Goal: Complete Application Form: Complete application form

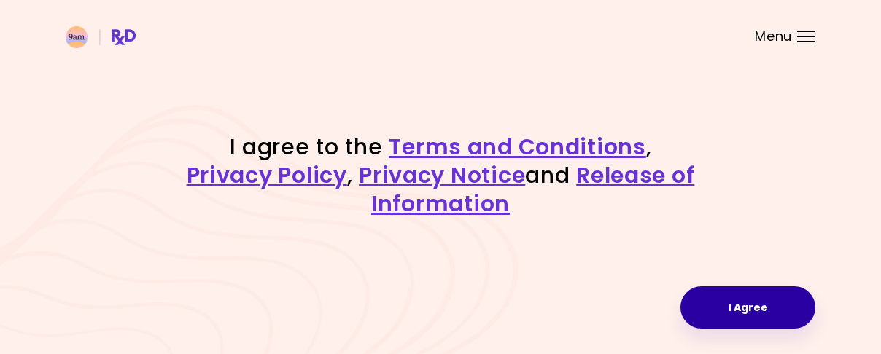
click at [744, 305] on button "I Agree" at bounding box center [747, 308] width 135 height 42
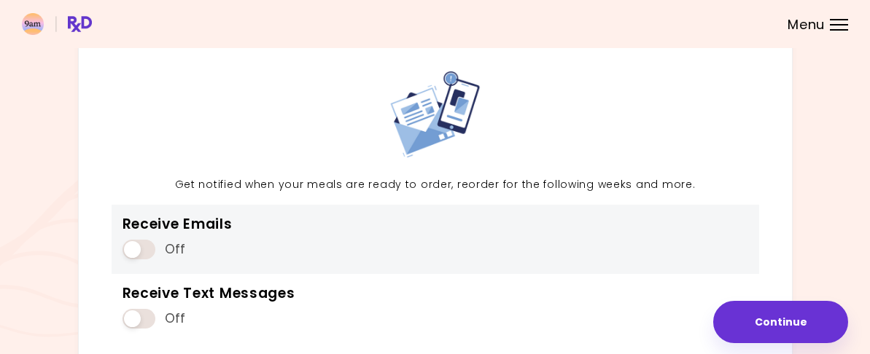
scroll to position [73, 0]
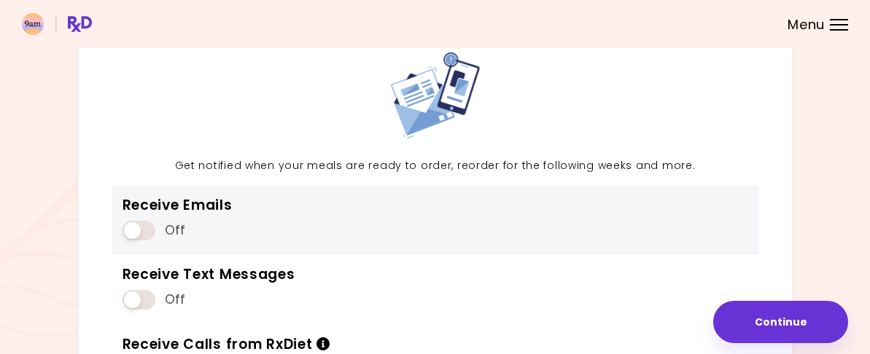
click at [147, 241] on span at bounding box center [139, 231] width 33 height 20
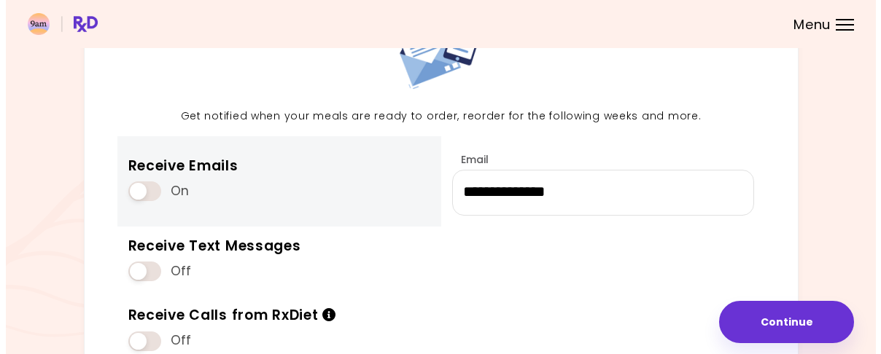
scroll to position [146, 0]
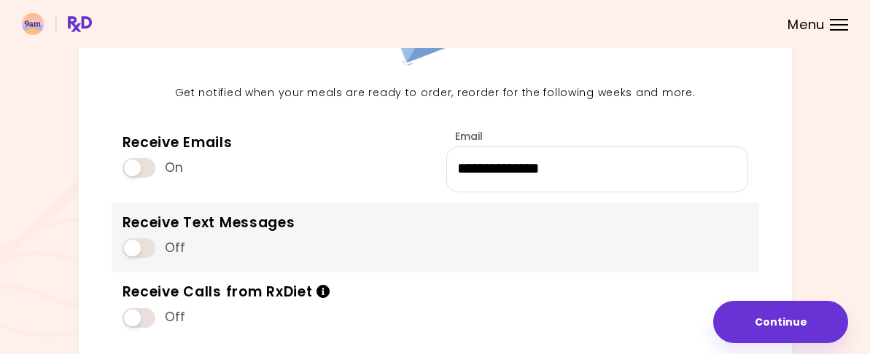
click at [147, 258] on span at bounding box center [139, 248] width 33 height 20
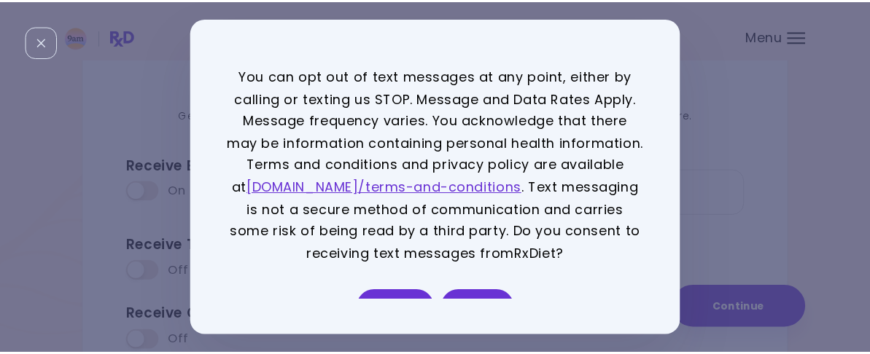
scroll to position [26, 0]
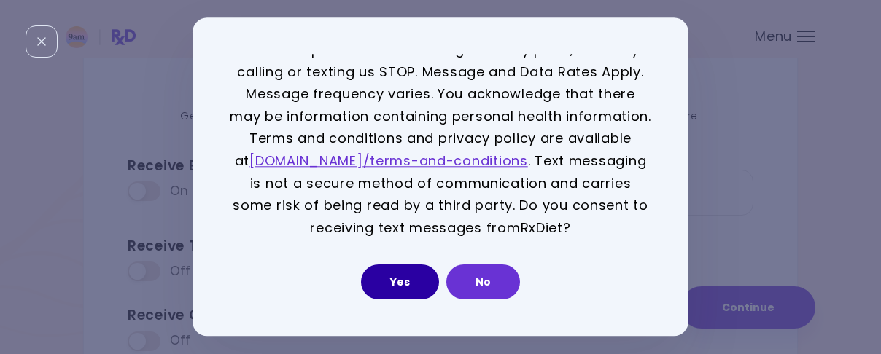
click at [410, 273] on button "Yes" at bounding box center [400, 282] width 78 height 35
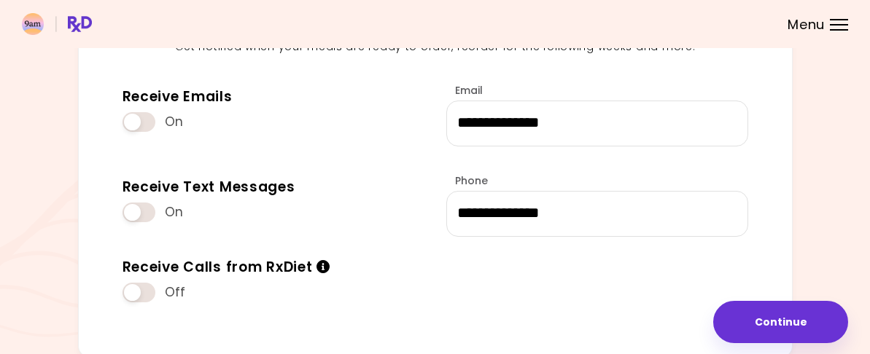
scroll to position [291, 0]
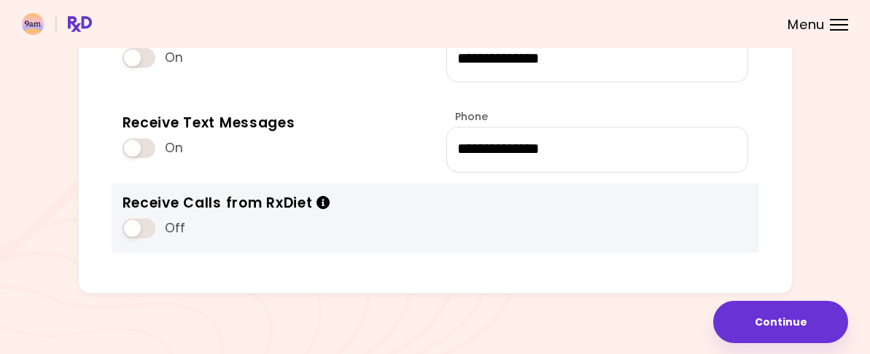
click at [144, 219] on span at bounding box center [139, 229] width 33 height 20
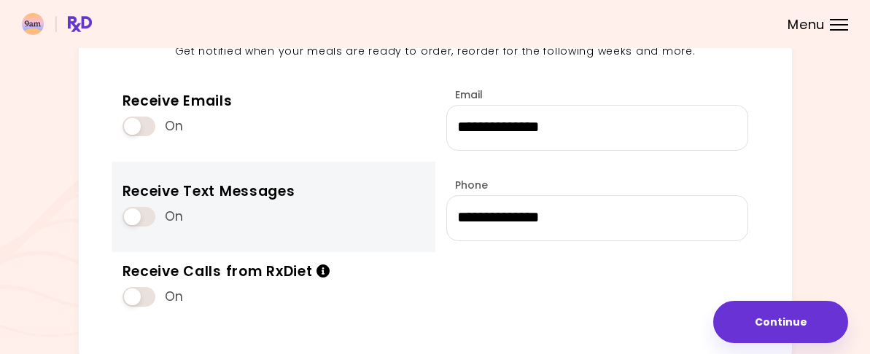
scroll to position [218, 0]
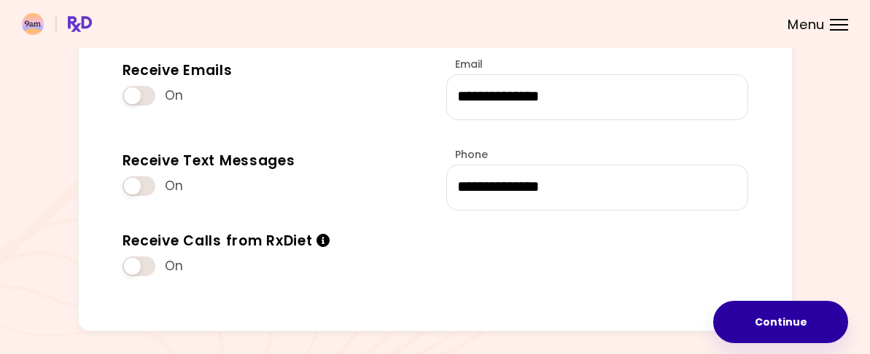
click at [779, 301] on button "Continue" at bounding box center [780, 322] width 135 height 42
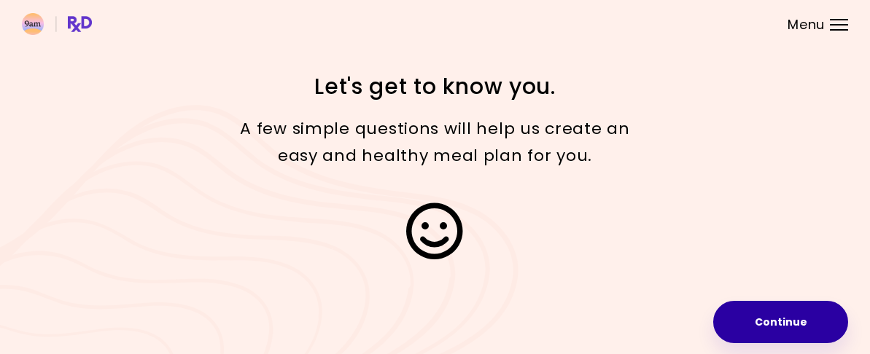
click at [713, 308] on button "Continue" at bounding box center [780, 322] width 135 height 42
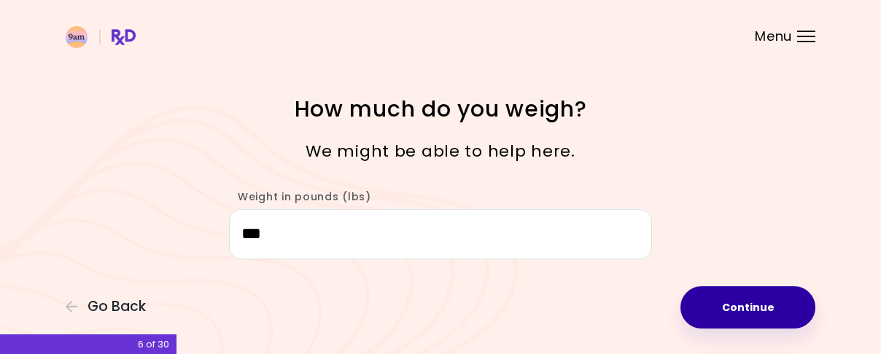
click at [723, 303] on button "Continue" at bounding box center [747, 308] width 135 height 42
select select "****"
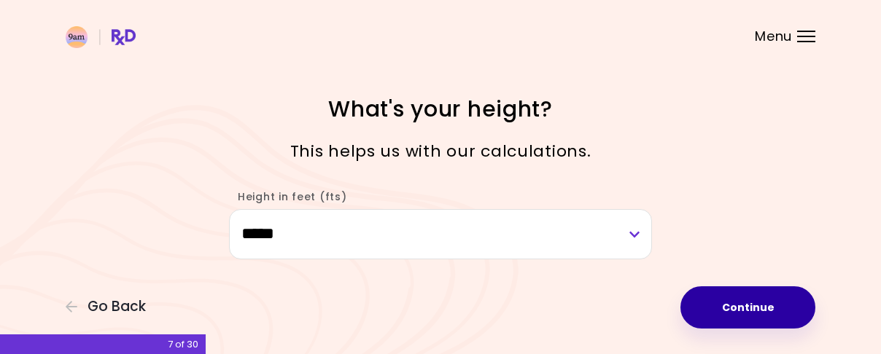
click at [742, 308] on button "Continue" at bounding box center [747, 308] width 135 height 42
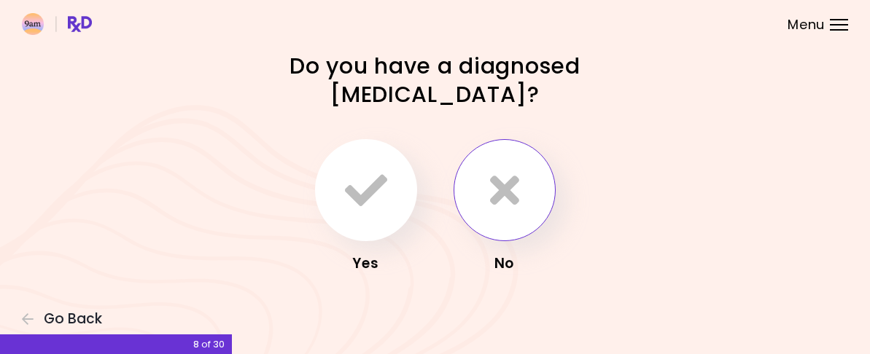
click at [498, 193] on icon "button" at bounding box center [504, 190] width 29 height 42
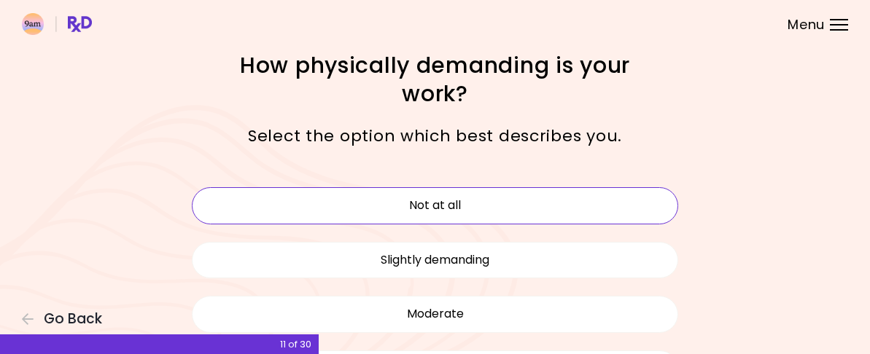
click at [448, 206] on button "Not at all" at bounding box center [435, 205] width 487 height 36
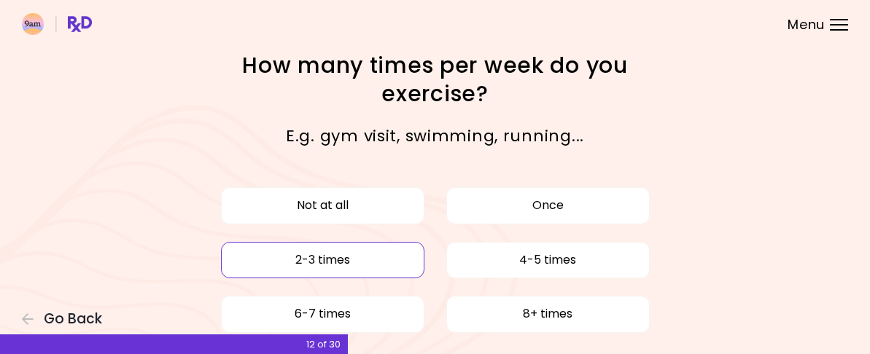
click at [319, 257] on button "2-3 times" at bounding box center [322, 260] width 203 height 36
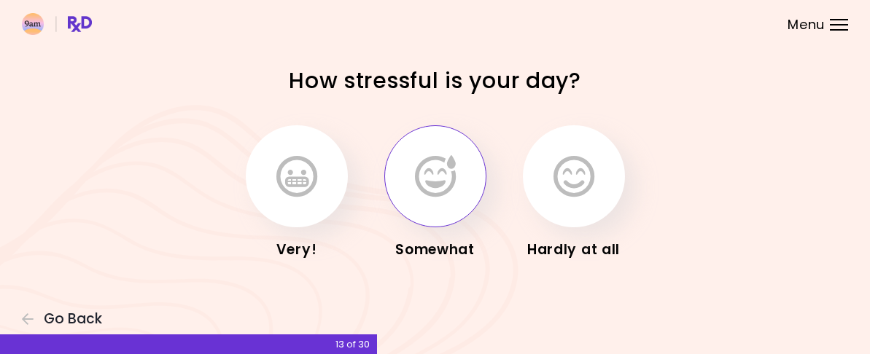
click at [459, 194] on button "button" at bounding box center [435, 176] width 102 height 102
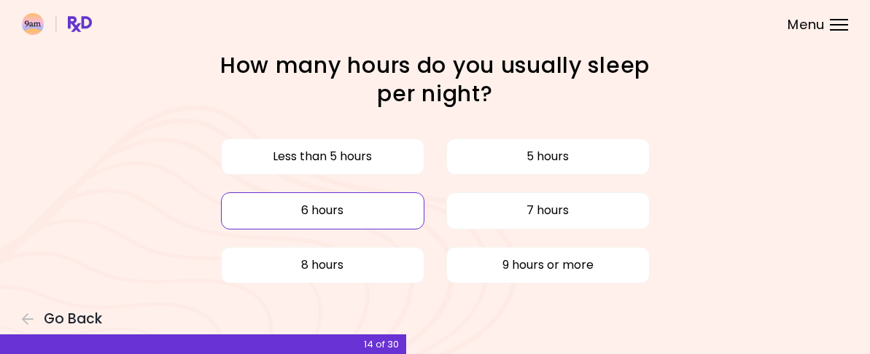
click at [398, 229] on button "6 hours" at bounding box center [322, 211] width 203 height 36
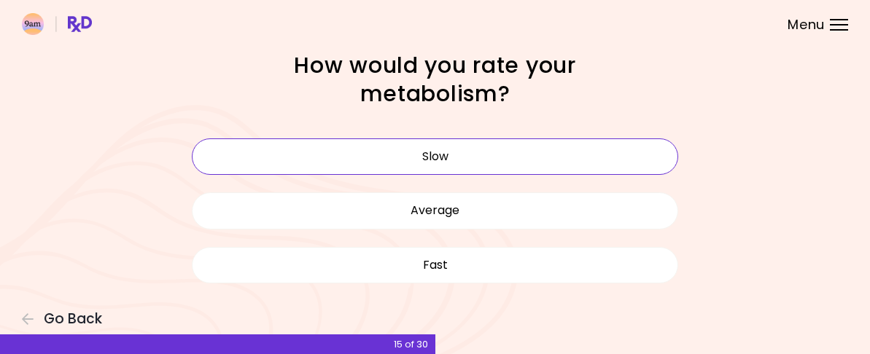
click at [480, 160] on button "Slow" at bounding box center [435, 157] width 487 height 36
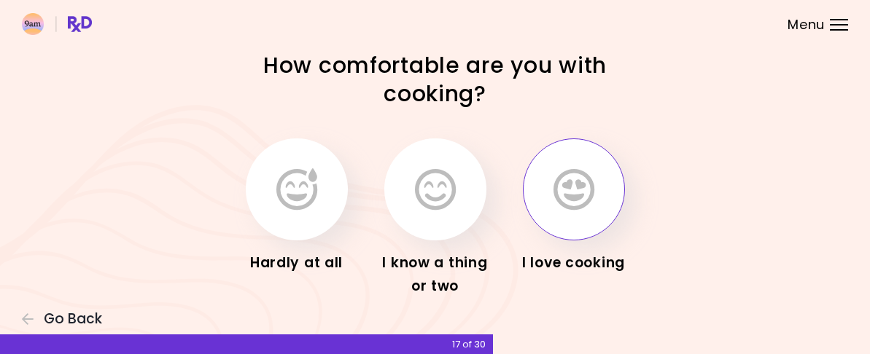
click at [589, 207] on icon "button" at bounding box center [574, 189] width 41 height 42
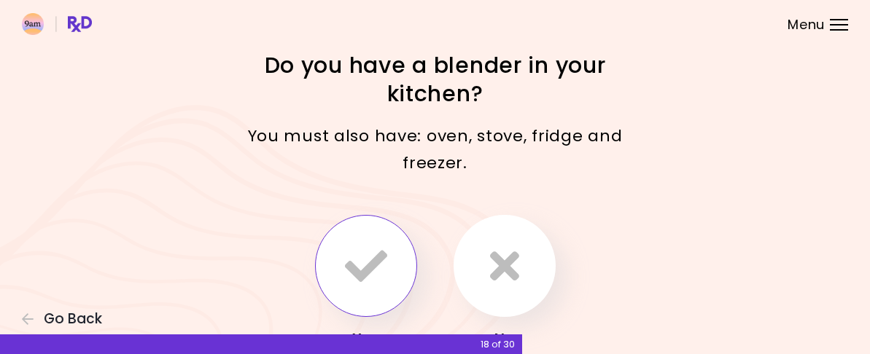
click at [370, 215] on button "button" at bounding box center [366, 266] width 102 height 102
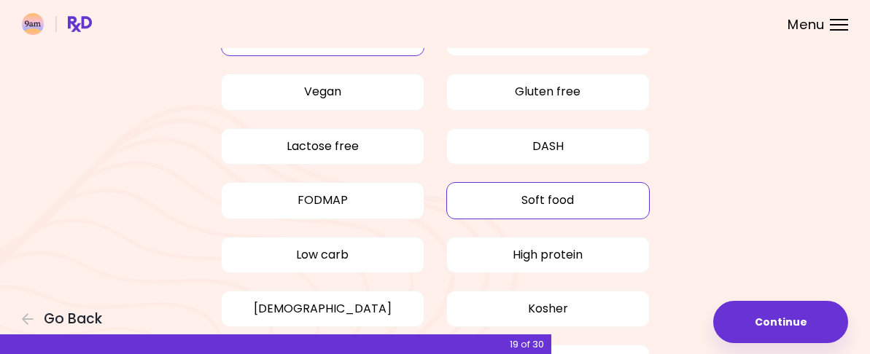
scroll to position [32, 0]
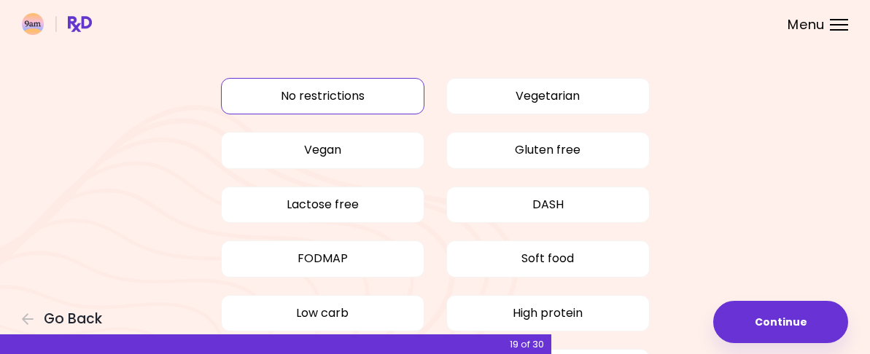
click at [360, 114] on button "No restrictions" at bounding box center [322, 96] width 203 height 36
click at [336, 114] on button "No restrictions" at bounding box center [322, 96] width 203 height 36
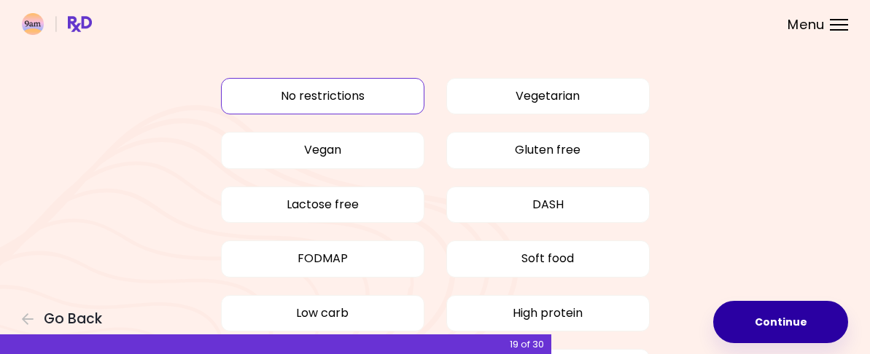
click at [789, 305] on button "Continue" at bounding box center [780, 322] width 135 height 42
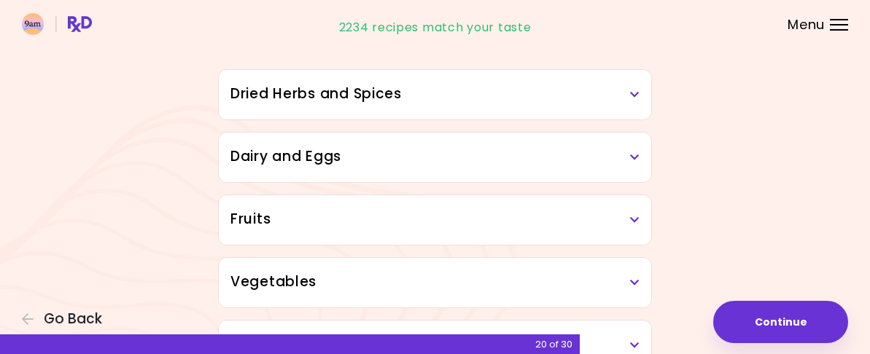
scroll to position [146, 0]
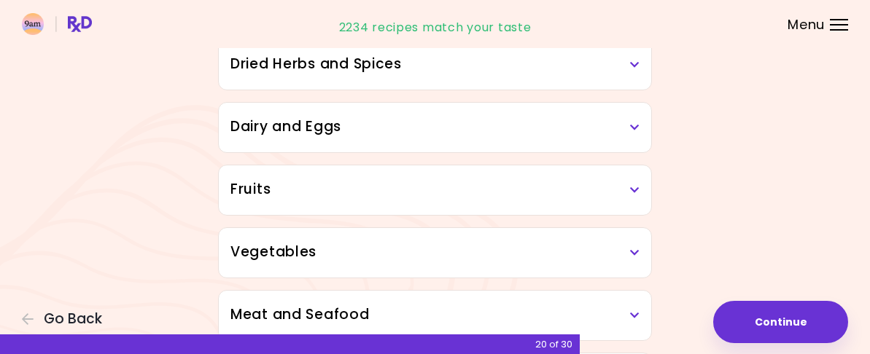
click at [640, 138] on h3 "Dairy and Eggs" at bounding box center [434, 127] width 409 height 21
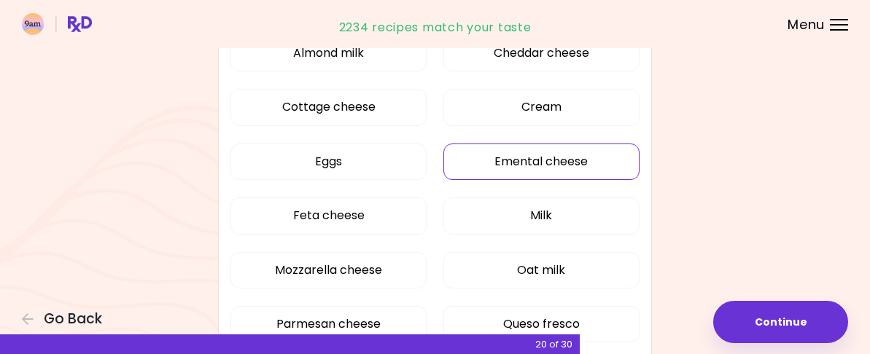
scroll to position [199, 0]
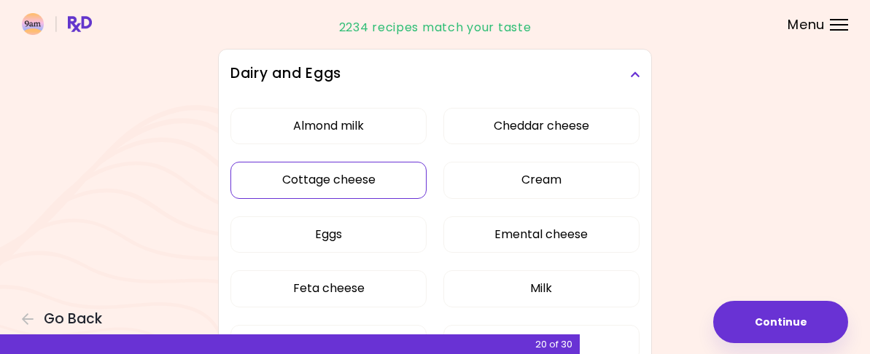
click at [347, 198] on button "Cottage cheese" at bounding box center [328, 180] width 196 height 36
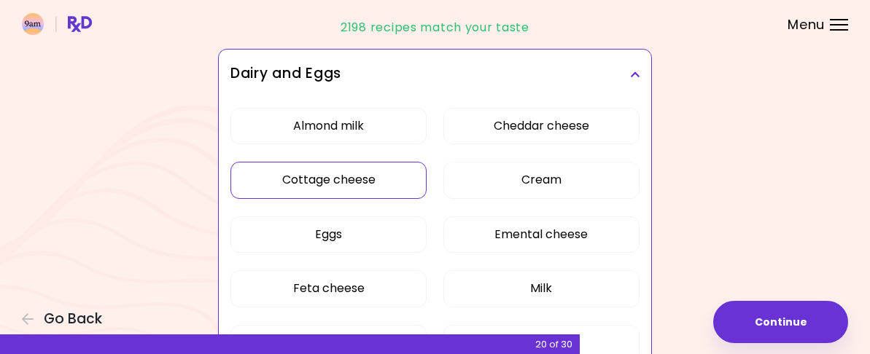
click at [306, 198] on button "Cottage cheese" at bounding box center [328, 180] width 196 height 36
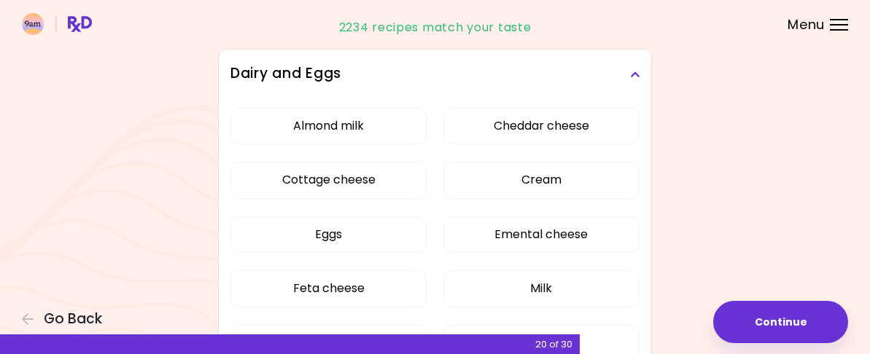
click at [640, 79] on icon at bounding box center [634, 74] width 9 height 10
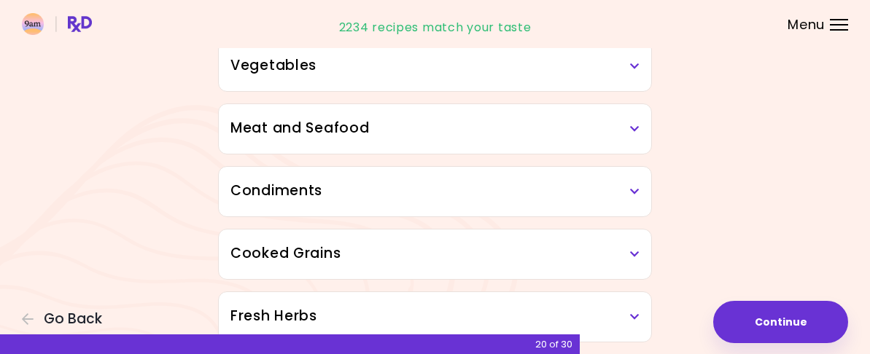
scroll to position [345, 0]
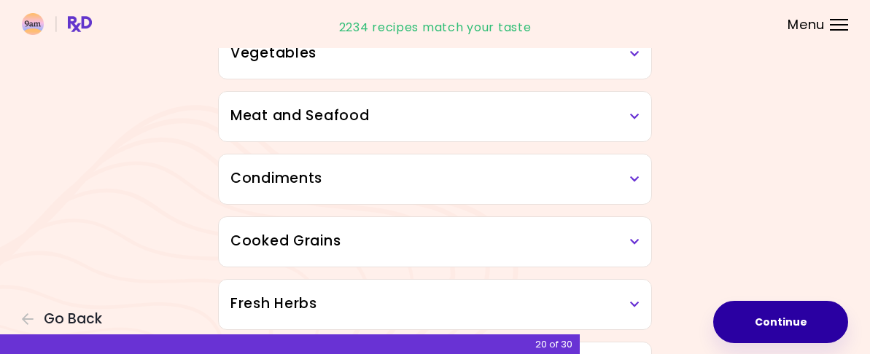
click at [760, 303] on button "Continue" at bounding box center [780, 322] width 135 height 42
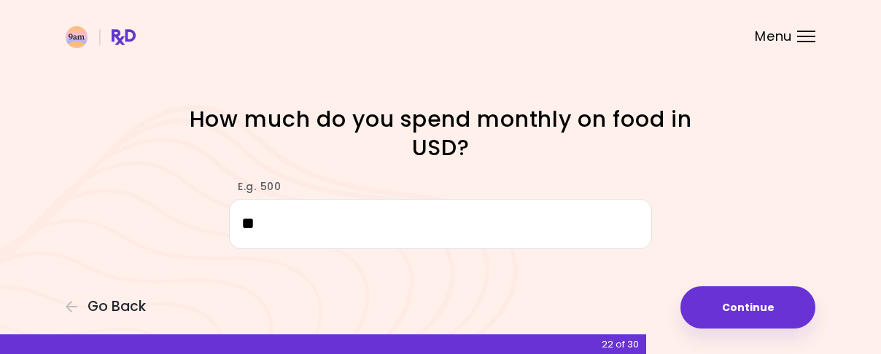
type input "*"
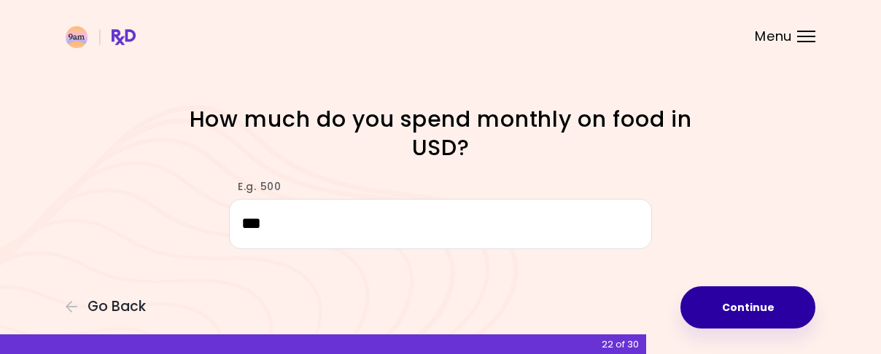
type input "***"
click at [691, 306] on button "Continue" at bounding box center [747, 308] width 135 height 42
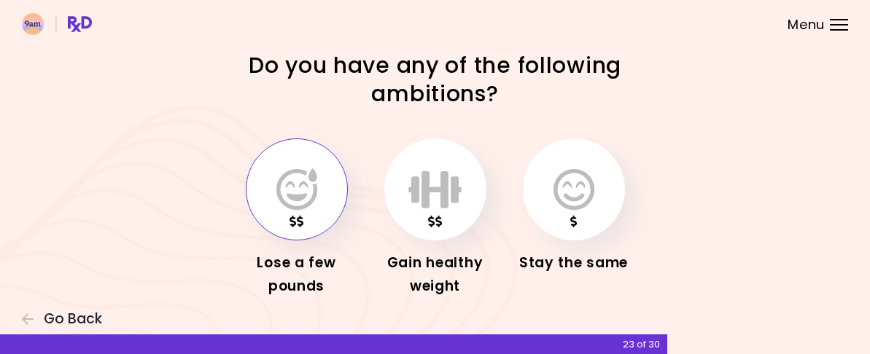
click at [287, 207] on icon "button" at bounding box center [296, 189] width 41 height 42
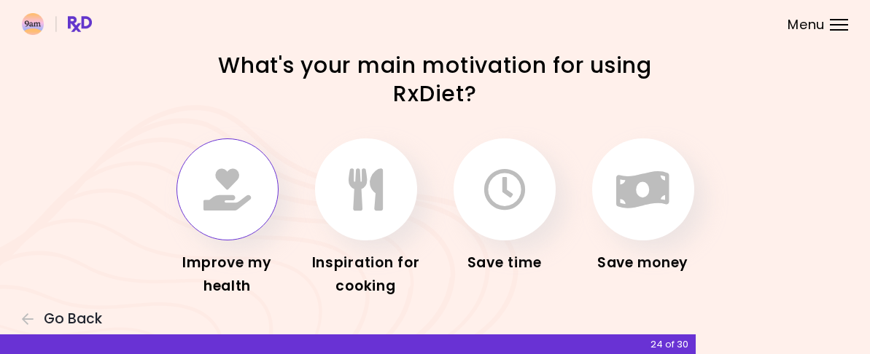
click at [203, 211] on icon "button" at bounding box center [226, 189] width 47 height 42
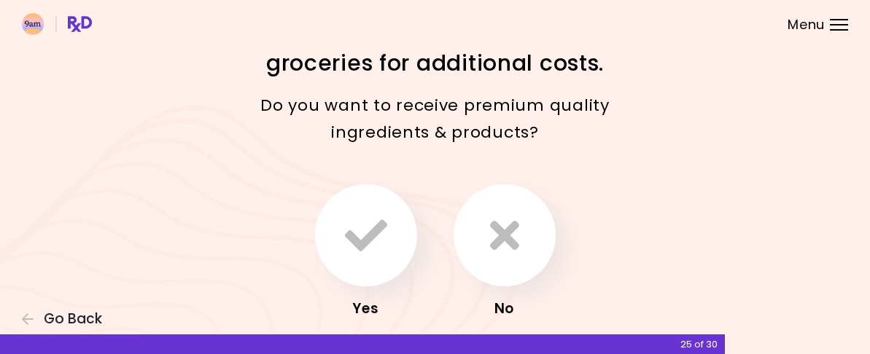
scroll to position [73, 0]
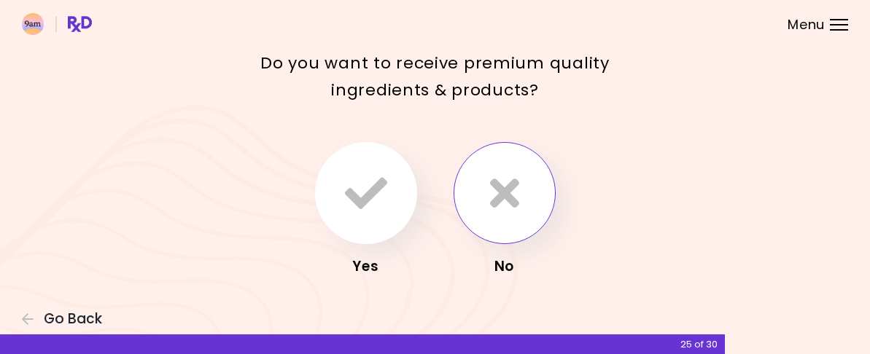
click at [494, 214] on icon "button" at bounding box center [504, 193] width 29 height 42
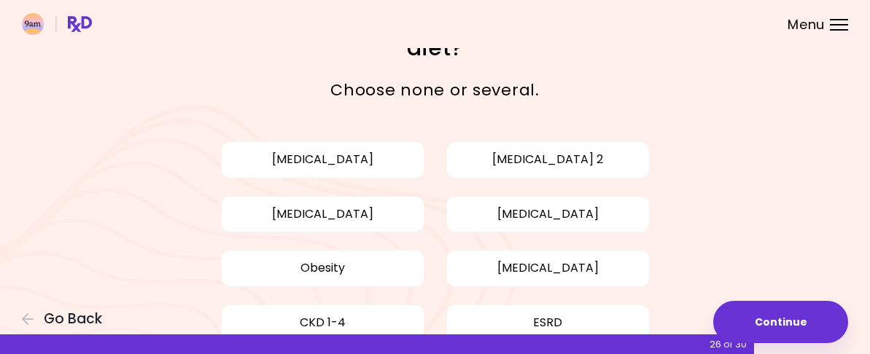
scroll to position [73, 0]
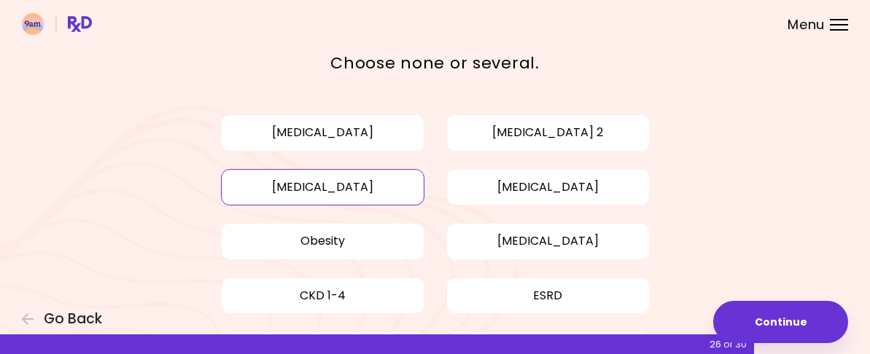
click at [363, 191] on button "[MEDICAL_DATA]" at bounding box center [322, 187] width 203 height 36
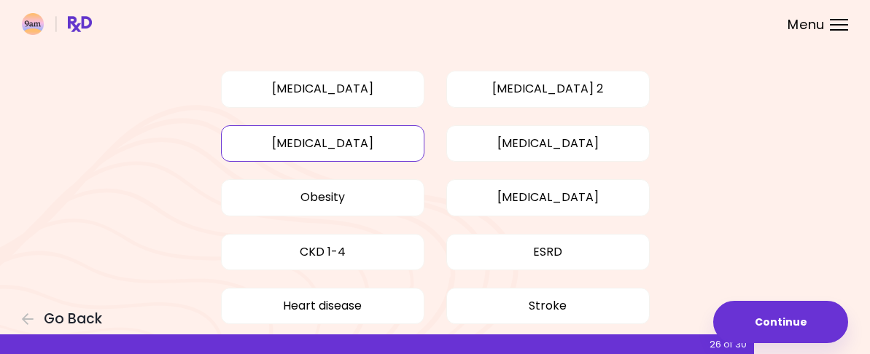
scroll to position [146, 0]
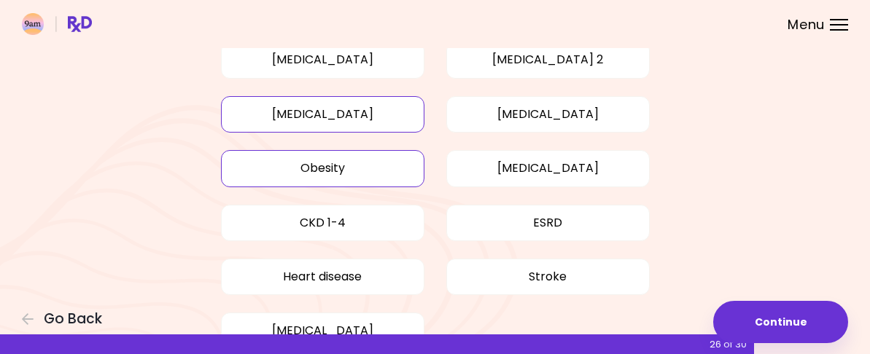
click at [333, 166] on button "Obesity" at bounding box center [322, 168] width 203 height 36
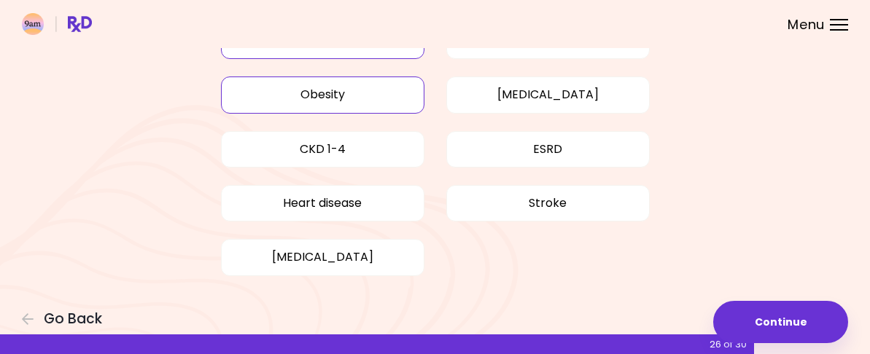
scroll to position [246, 0]
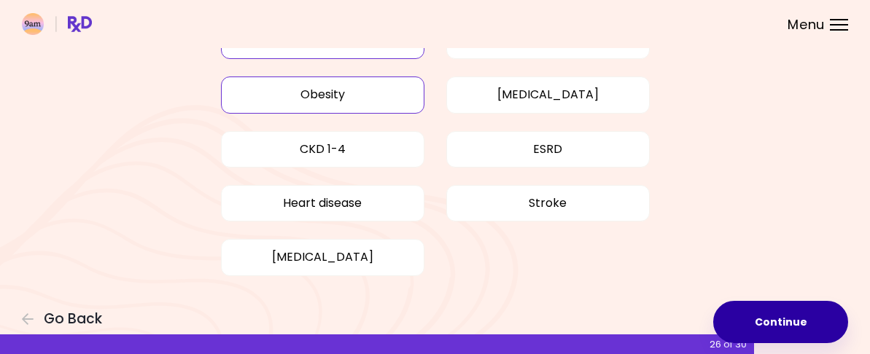
click at [726, 312] on button "Continue" at bounding box center [780, 322] width 135 height 42
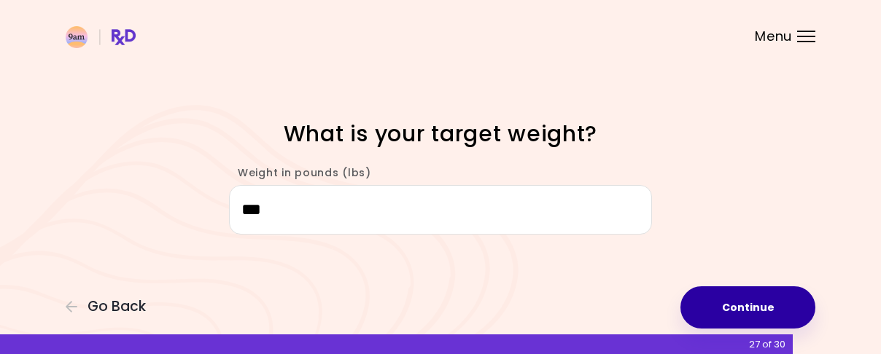
type input "***"
click at [732, 300] on button "Continue" at bounding box center [747, 308] width 135 height 42
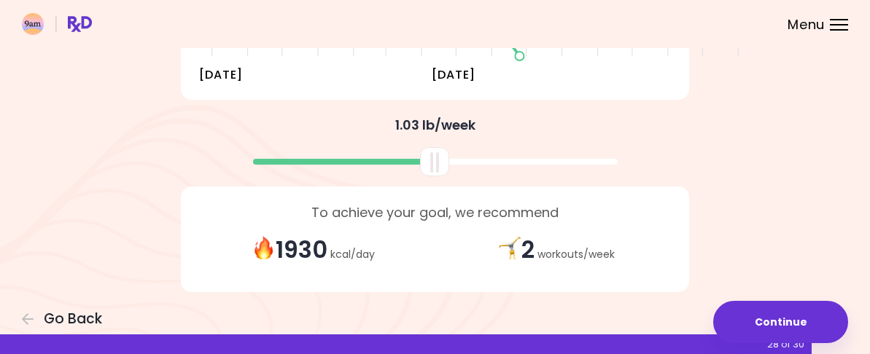
scroll to position [400, 0]
